Goal: Task Accomplishment & Management: Complete application form

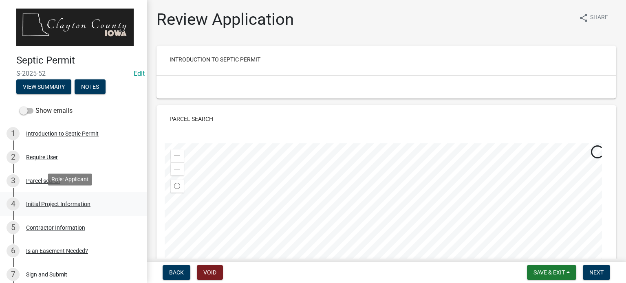
click at [68, 203] on div "Initial Project Information" at bounding box center [58, 204] width 64 height 6
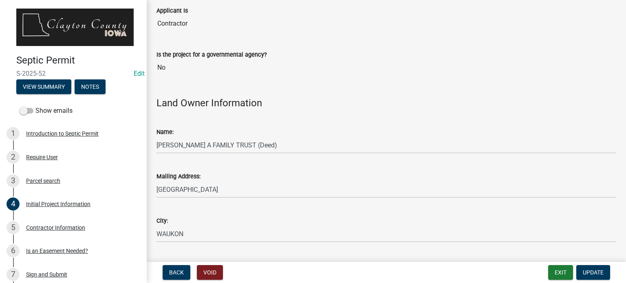
scroll to position [163, 0]
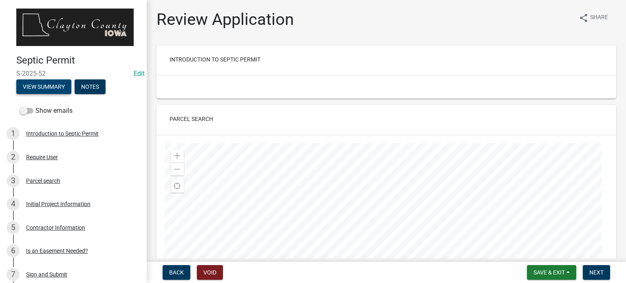
click at [48, 87] on button "View Summary" at bounding box center [43, 86] width 55 height 15
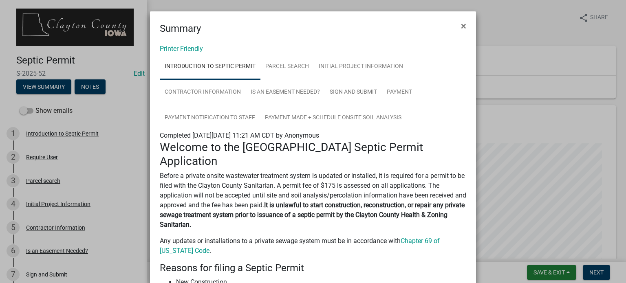
click at [194, 49] on link "Printer Friendly" at bounding box center [181, 49] width 43 height 8
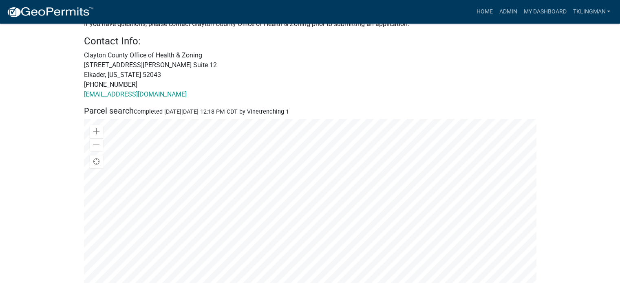
scroll to position [367, 0]
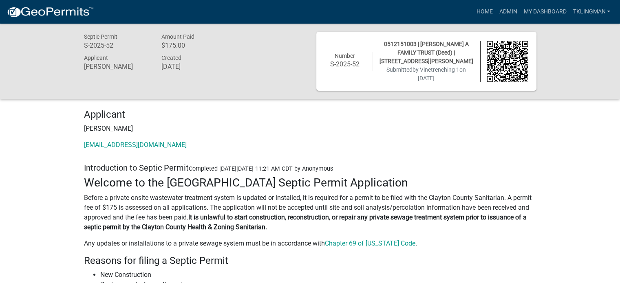
click at [561, 68] on div "Septic Permit S-2025-52 Amount Paid $175.00 Applicant [PERSON_NAME] Created [DA…" at bounding box center [310, 61] width 620 height 75
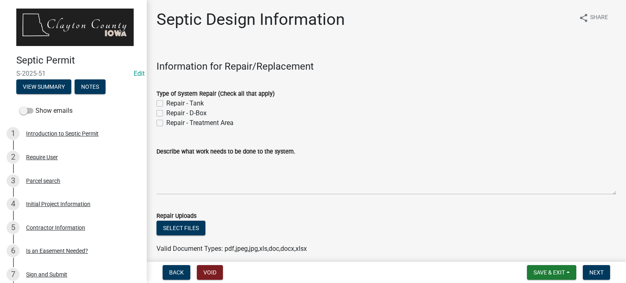
scroll to position [163, 0]
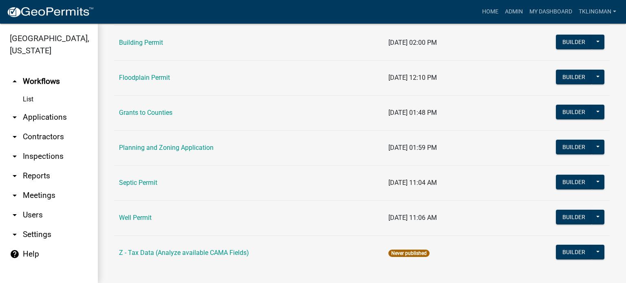
scroll to position [160, 0]
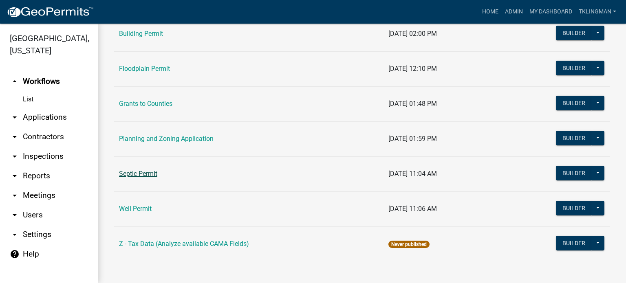
click at [147, 176] on link "Septic Permit" at bounding box center [138, 174] width 38 height 8
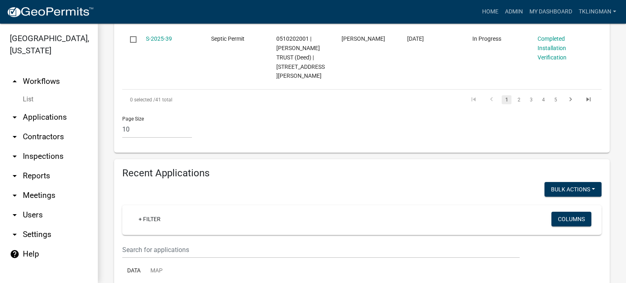
scroll to position [856, 0]
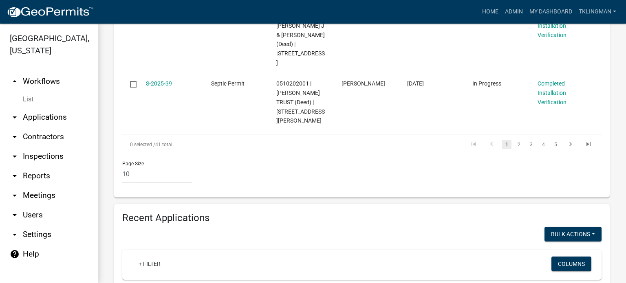
scroll to position [831, 0]
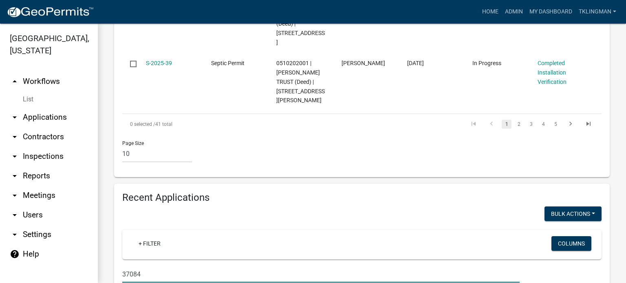
drag, startPoint x: 152, startPoint y: 165, endPoint x: 93, endPoint y: 158, distance: 59.5
click at [93, 158] on div "Clayton County, Iowa arrow_drop_up Workflows List arrow_drop_down Applications …" at bounding box center [313, 154] width 626 height 260
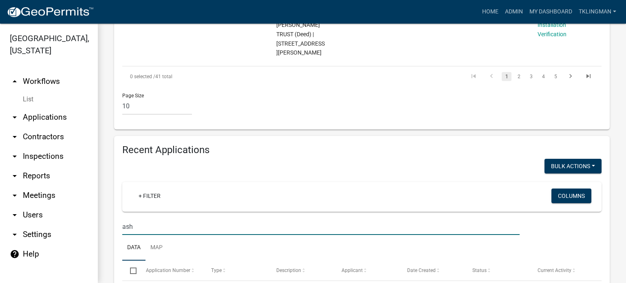
scroll to position [899, 0]
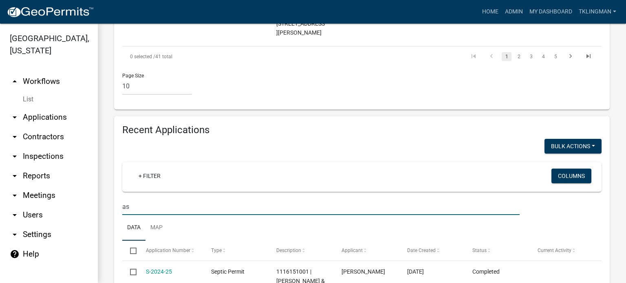
type input "a"
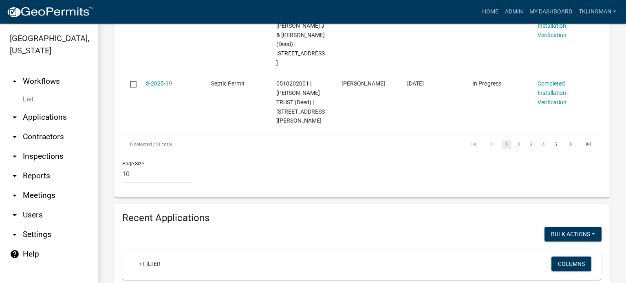
scroll to position [831, 0]
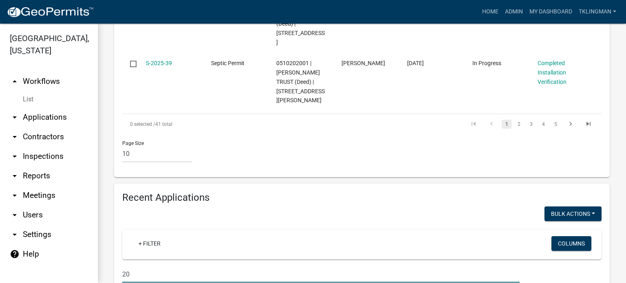
type input "2"
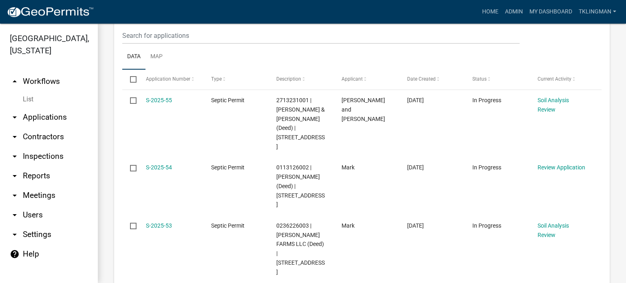
scroll to position [108, 0]
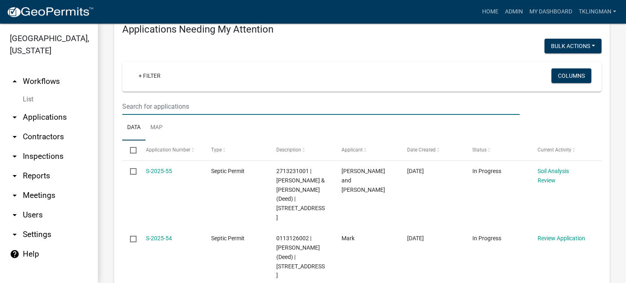
click at [157, 106] on input "text" at bounding box center [320, 106] width 397 height 17
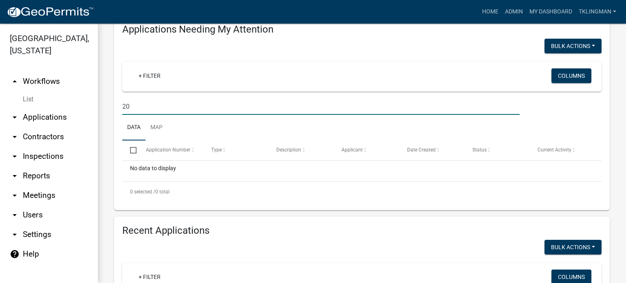
type input "2"
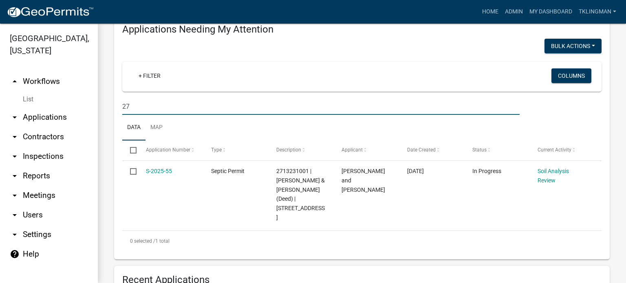
type input "2"
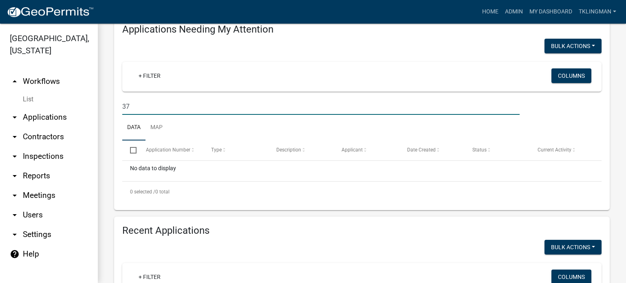
type input "3"
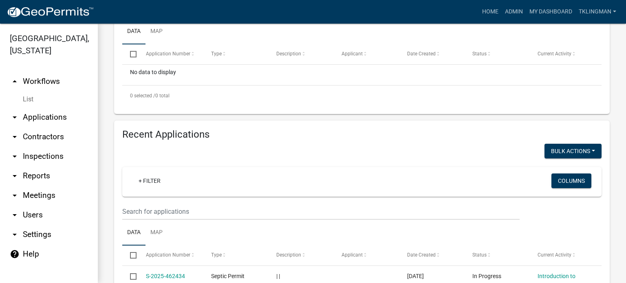
scroll to position [163, 0]
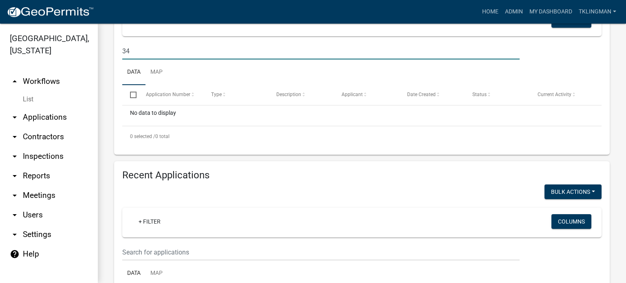
type input "3"
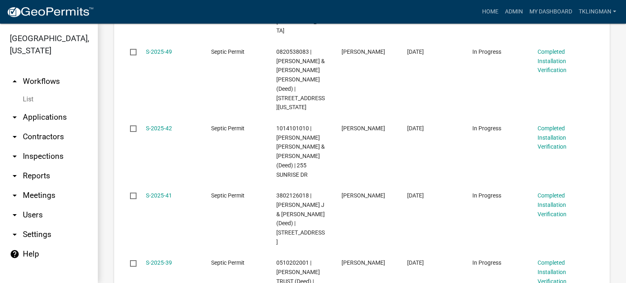
scroll to position [795, 0]
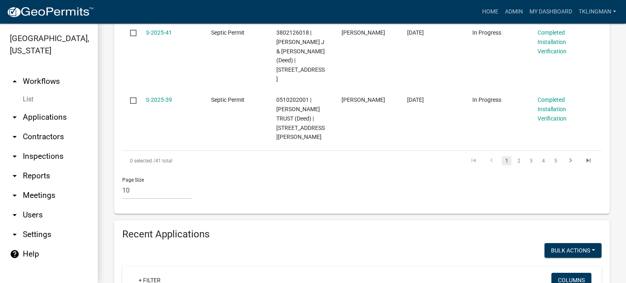
type input "n"
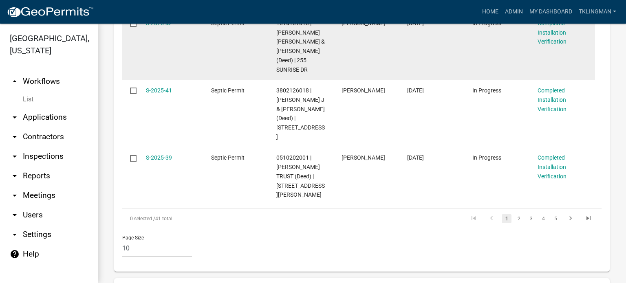
scroll to position [902, 0]
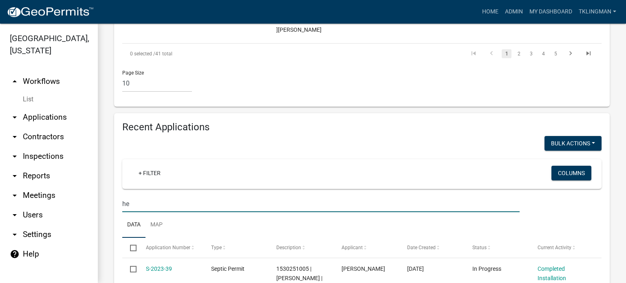
type input "h"
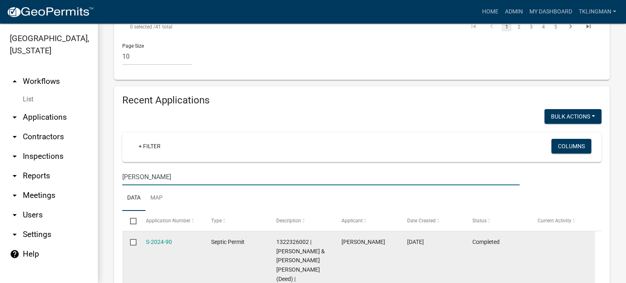
scroll to position [983, 0]
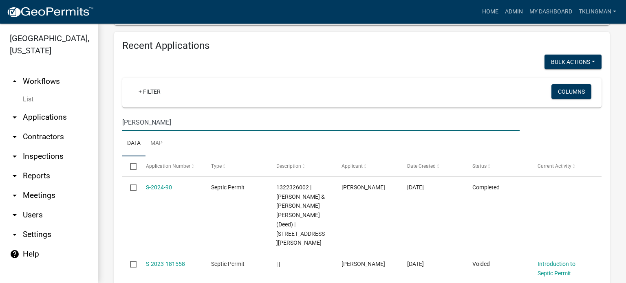
type input "[PERSON_NAME]"
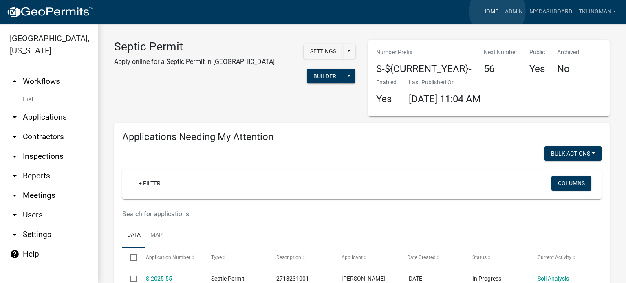
click at [497, 11] on link "Home" at bounding box center [490, 11] width 23 height 15
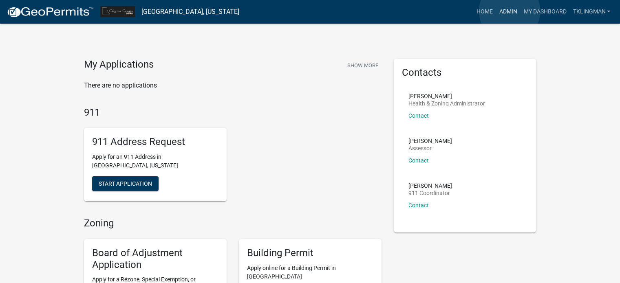
click at [510, 11] on link "Admin" at bounding box center [508, 11] width 24 height 15
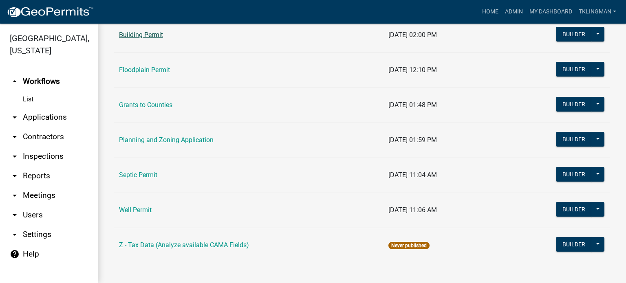
scroll to position [160, 0]
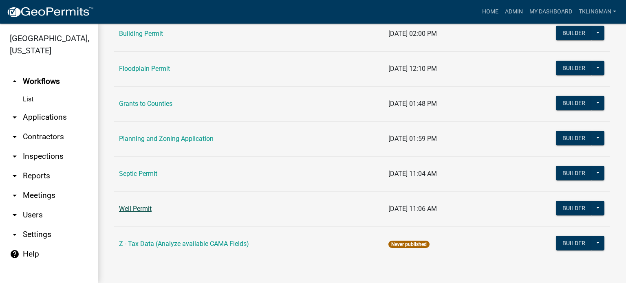
click at [145, 209] on link "Well Permit" at bounding box center [135, 209] width 33 height 8
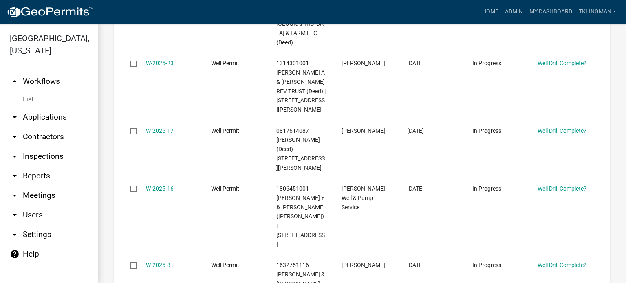
scroll to position [489, 0]
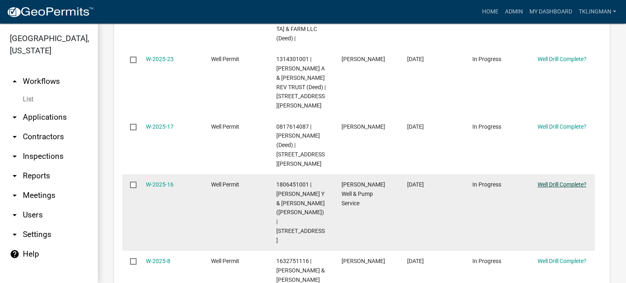
click at [551, 181] on link "Well Drill Complete?" at bounding box center [562, 184] width 49 height 7
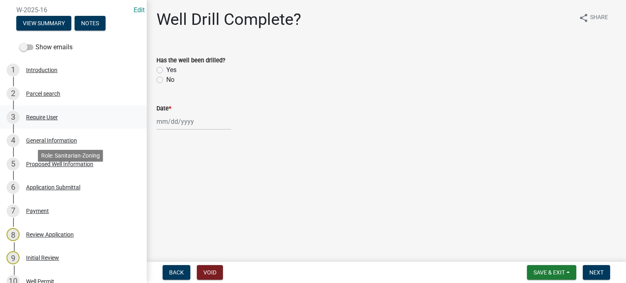
scroll to position [204, 0]
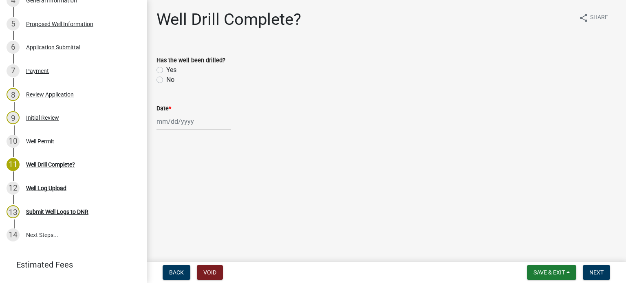
click at [166, 69] on label "Yes" at bounding box center [171, 70] width 10 height 10
click at [166, 69] on input "Yes" at bounding box center [168, 67] width 5 height 5
radio input "true"
click at [181, 120] on div at bounding box center [194, 121] width 75 height 17
select select "8"
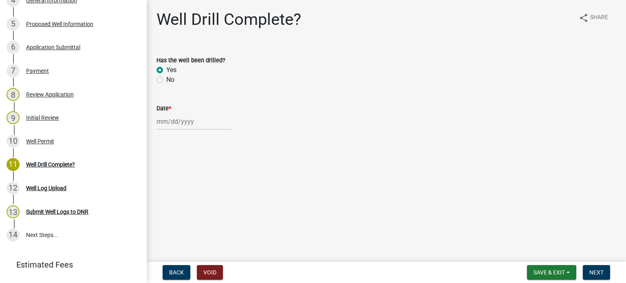
select select "2025"
click at [215, 178] on div "8" at bounding box center [216, 178] width 13 height 13
type input "[DATE]"
click at [603, 278] on button "Next" at bounding box center [596, 272] width 27 height 15
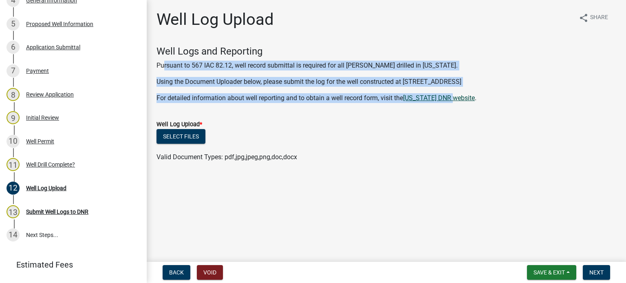
drag, startPoint x: 170, startPoint y: 64, endPoint x: 455, endPoint y: 101, distance: 287.7
click at [455, 101] on div "Well Logs and Reporting Pursuant to 567 IAC 82.12, well record submittal is req…" at bounding box center [387, 74] width 460 height 57
click at [344, 109] on wm-data-entity-input "Well Logs and Reporting Pursuant to 567 IAC 82.12, well record submittal is req…" at bounding box center [387, 78] width 460 height 64
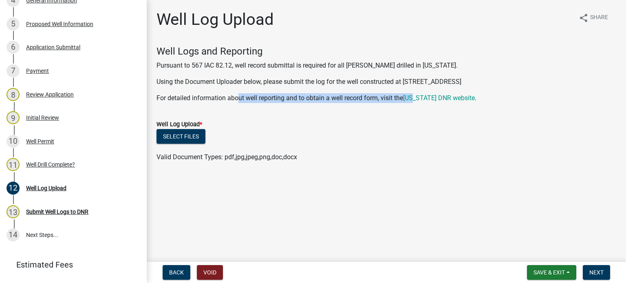
drag, startPoint x: 240, startPoint y: 93, endPoint x: 416, endPoint y: 104, distance: 176.1
click at [416, 104] on wm-data-entity-input "Well Logs and Reporting Pursuant to 567 IAC 82.12, well record submittal is req…" at bounding box center [387, 78] width 460 height 64
click at [422, 98] on link "[US_STATE] DNR website" at bounding box center [439, 98] width 72 height 8
click at [426, 46] on h4 "Well Logs and Reporting" at bounding box center [387, 52] width 460 height 12
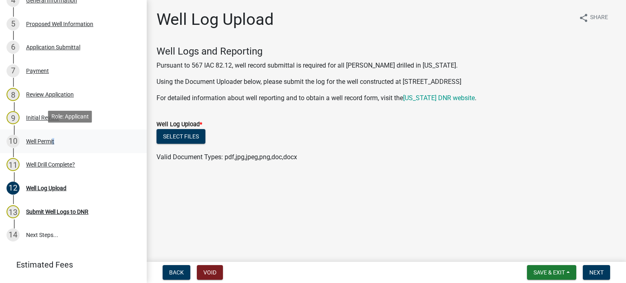
click at [51, 139] on div "Well Permit" at bounding box center [40, 142] width 28 height 6
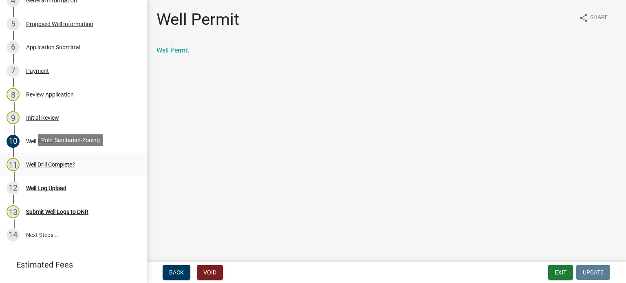
click at [55, 163] on div "Well Drill Complete?" at bounding box center [50, 165] width 49 height 6
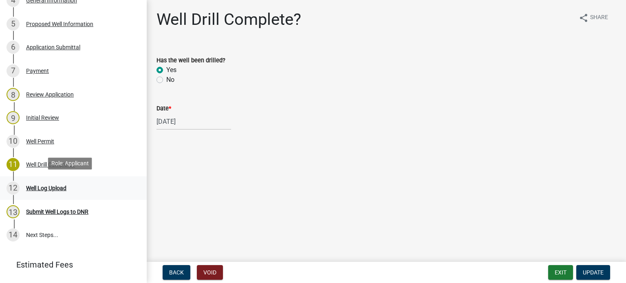
click at [42, 186] on div "Well Log Upload" at bounding box center [46, 188] width 40 height 6
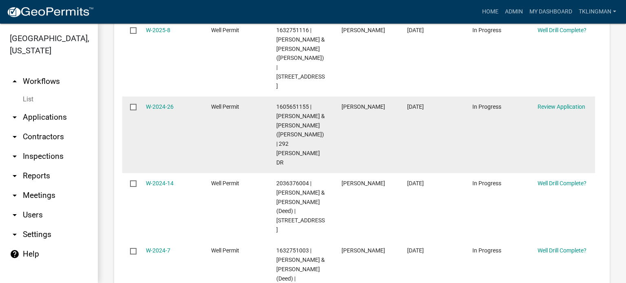
scroll to position [652, 0]
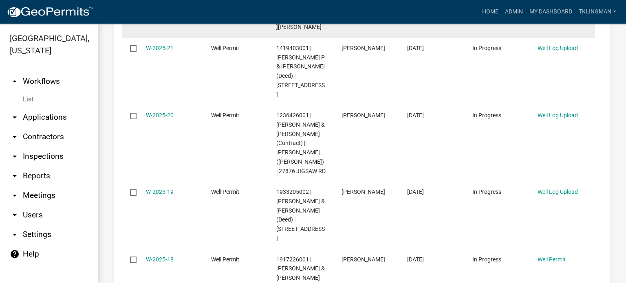
scroll to position [897, 0]
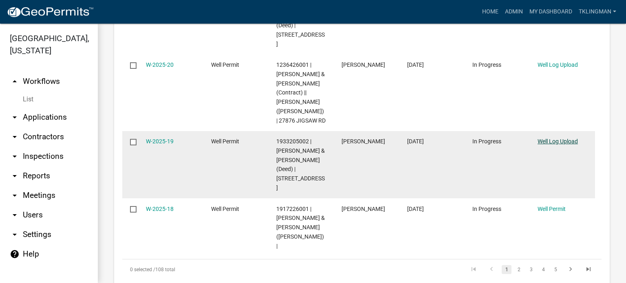
click at [555, 138] on link "Well Log Upload" at bounding box center [558, 141] width 40 height 7
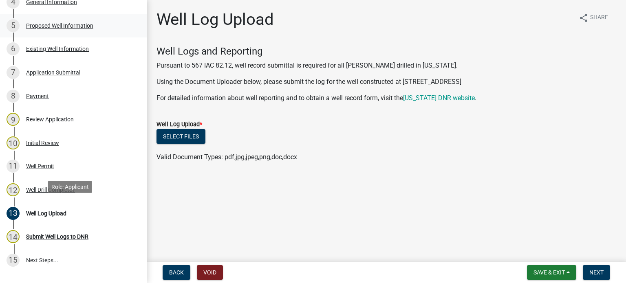
scroll to position [204, 0]
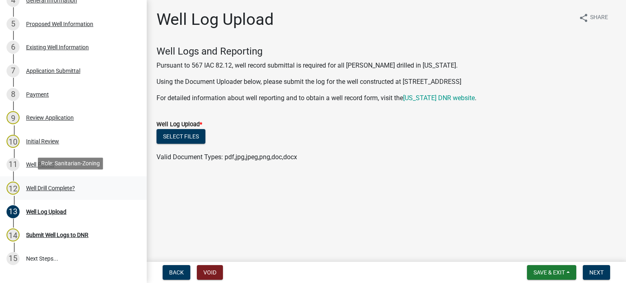
click at [48, 187] on div "Well Drill Complete?" at bounding box center [50, 188] width 49 height 6
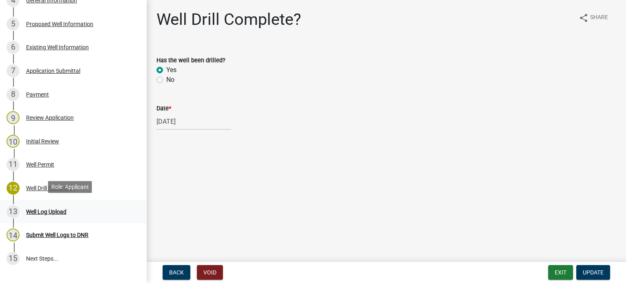
click at [44, 210] on div "Well Log Upload" at bounding box center [46, 212] width 40 height 6
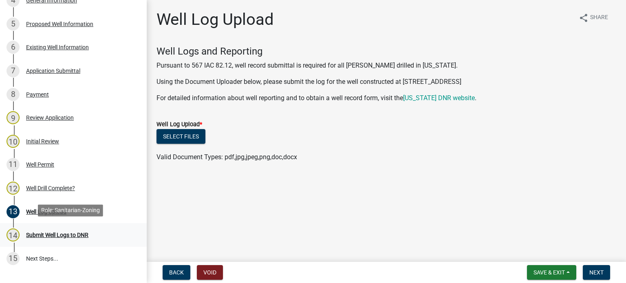
click at [47, 234] on div "Submit Well Logs to DNR" at bounding box center [57, 235] width 62 height 6
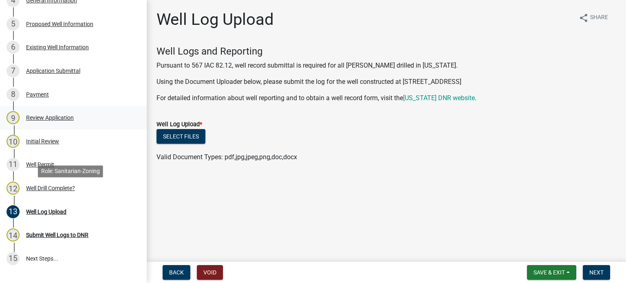
scroll to position [0, 0]
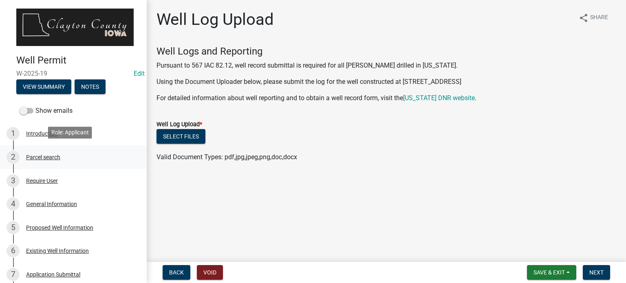
click at [43, 154] on div "Parcel search" at bounding box center [43, 157] width 34 height 6
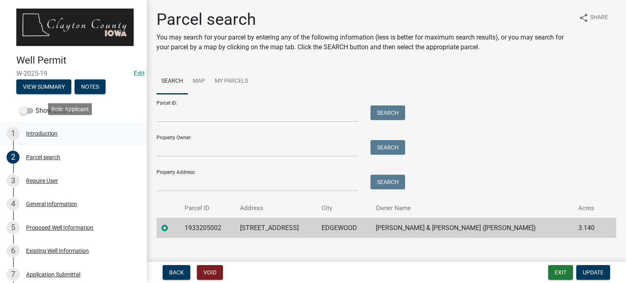
click at [55, 134] on div "Introduction" at bounding box center [41, 134] width 31 height 6
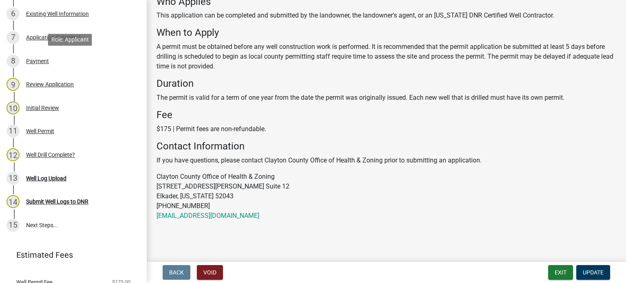
scroll to position [265, 0]
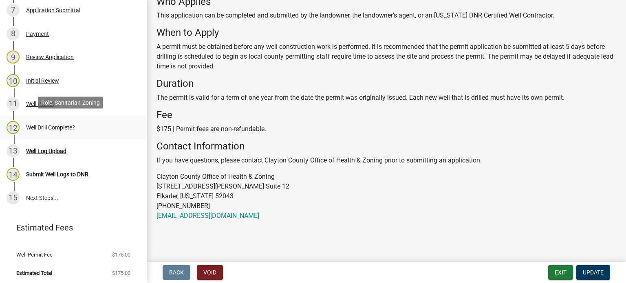
click at [51, 126] on div "Well Drill Complete?" at bounding box center [50, 128] width 49 height 6
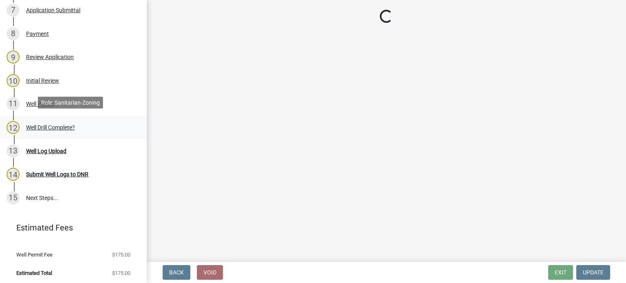
scroll to position [0, 0]
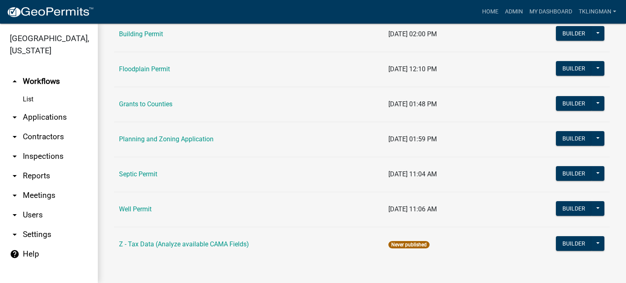
scroll to position [160, 0]
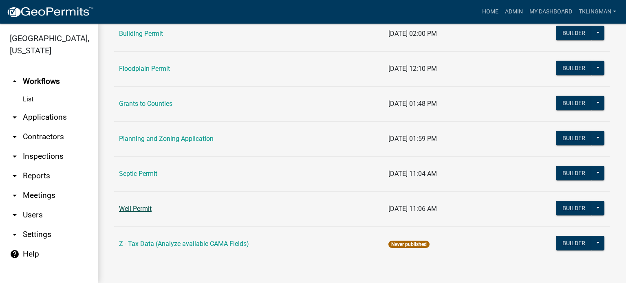
click at [139, 210] on link "Well Permit" at bounding box center [135, 209] width 33 height 8
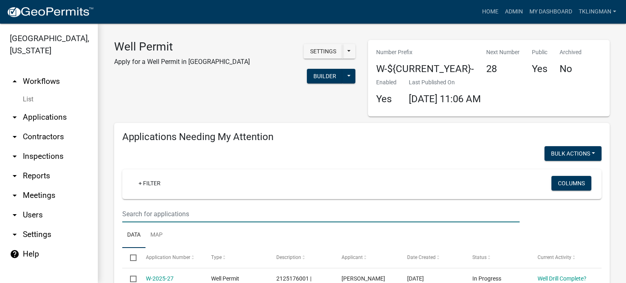
click at [188, 209] on input "text" at bounding box center [320, 214] width 397 height 17
type input "[PERSON_NAME]"
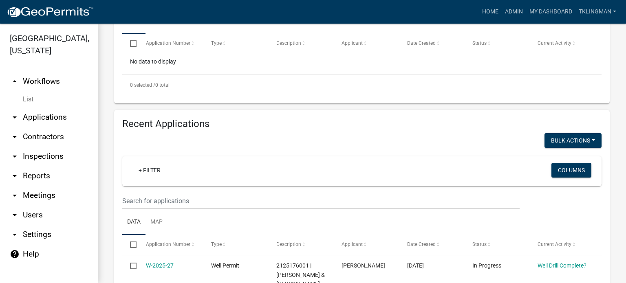
scroll to position [204, 0]
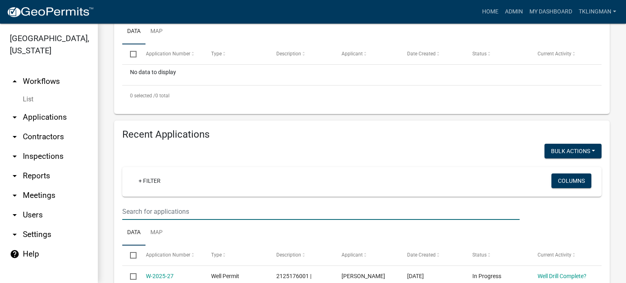
click at [149, 214] on input "text" at bounding box center [320, 211] width 397 height 17
type input "[PERSON_NAME]"
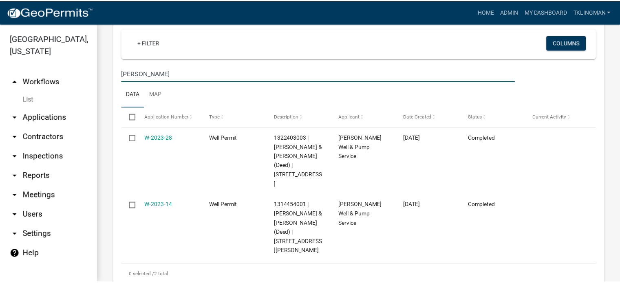
scroll to position [360, 0]
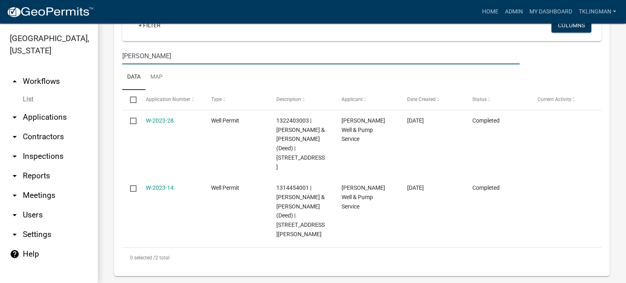
click at [153, 123] on link "W-2023-28" at bounding box center [160, 120] width 28 height 7
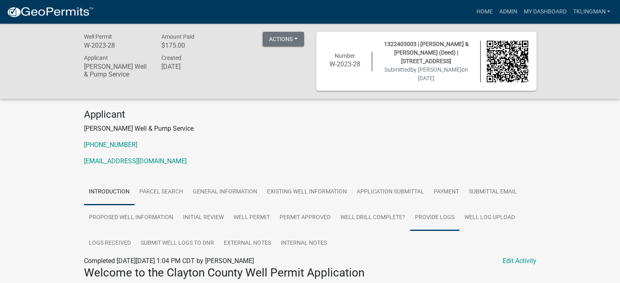
click at [426, 218] on link "Provide Logs" at bounding box center [434, 218] width 49 height 26
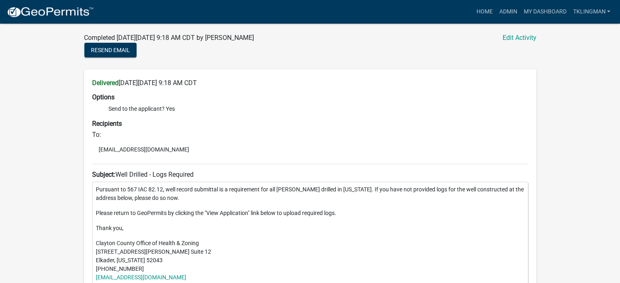
scroll to position [245, 0]
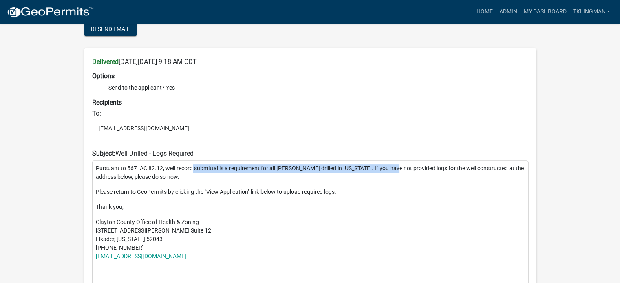
drag, startPoint x: 192, startPoint y: 168, endPoint x: 388, endPoint y: 172, distance: 196.1
click at [388, 172] on p "Pursuant to 567 IAC 82.12, well record submittal is a requirement for all [PERS…" at bounding box center [310, 172] width 429 height 17
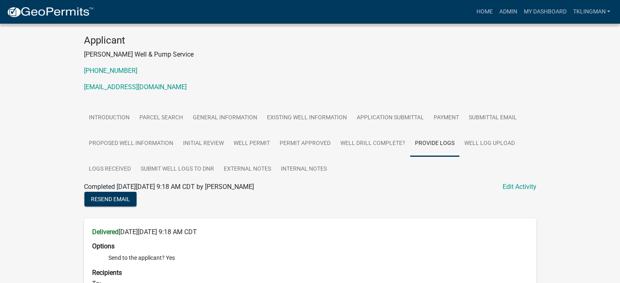
scroll to position [69, 0]
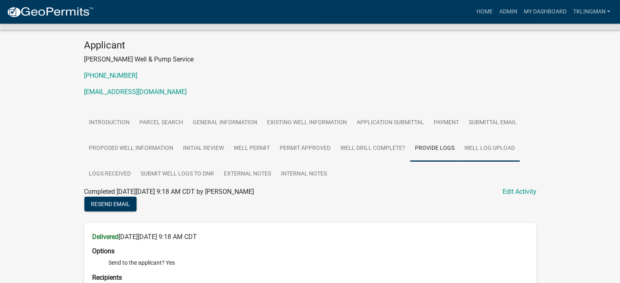
click at [475, 151] on link "Well Log Upload" at bounding box center [489, 149] width 60 height 26
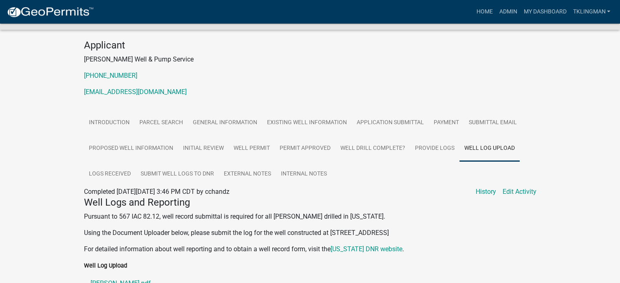
scroll to position [122, 0]
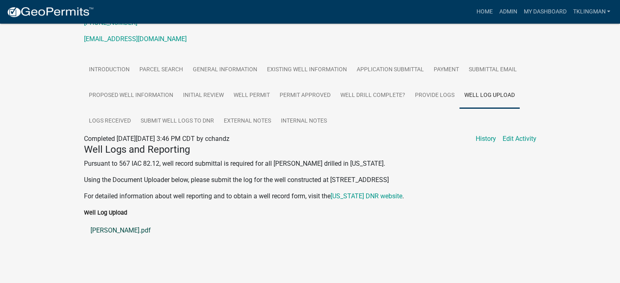
click at [117, 231] on link "[PERSON_NAME].pdf" at bounding box center [310, 231] width 452 height 20
click at [421, 89] on link "Provide Logs" at bounding box center [434, 96] width 49 height 26
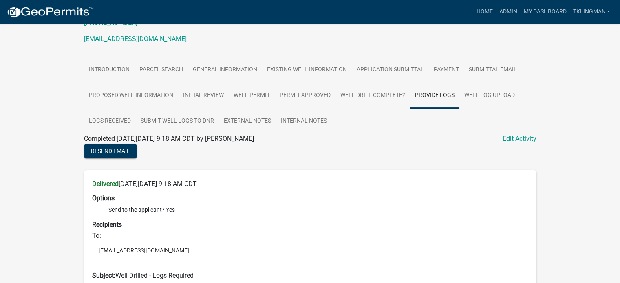
scroll to position [245, 0]
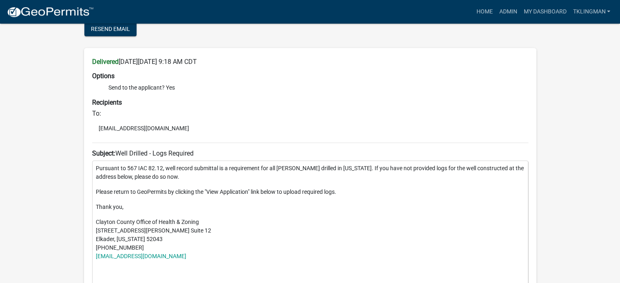
click at [218, 188] on p "Please return to GeoPermits by clicking the "View Application" link below to up…" at bounding box center [310, 192] width 429 height 9
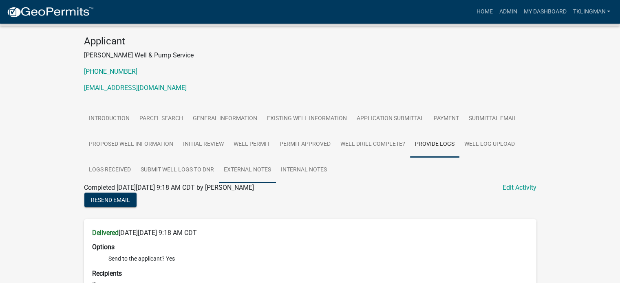
scroll to position [151, 0]
